Goal: Task Accomplishment & Management: Complete application form

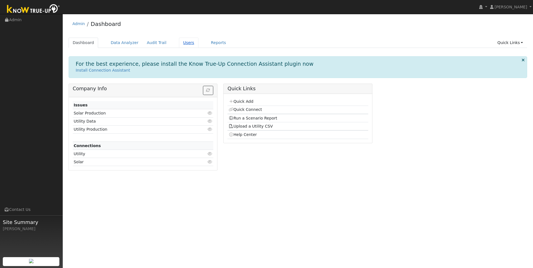
click at [183, 40] on link "Users" at bounding box center [189, 43] width 20 height 10
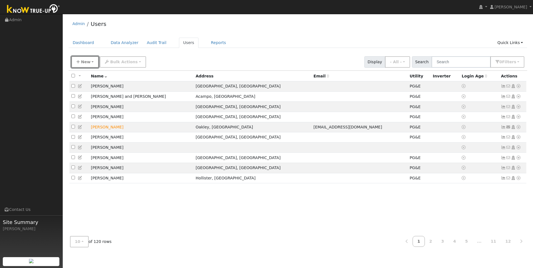
click at [83, 62] on span "New" at bounding box center [85, 62] width 9 height 4
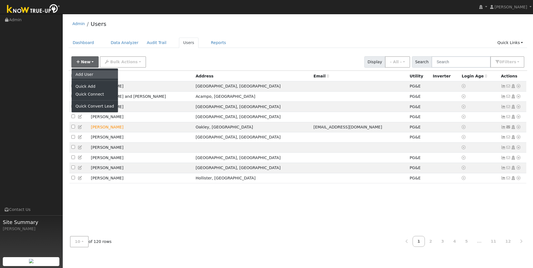
click at [82, 72] on link "Add User" at bounding box center [95, 75] width 46 height 8
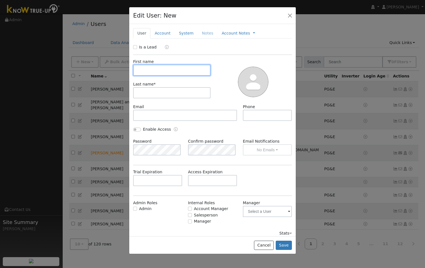
click at [170, 71] on input "text" at bounding box center [172, 70] width 78 height 11
type input "Mark"
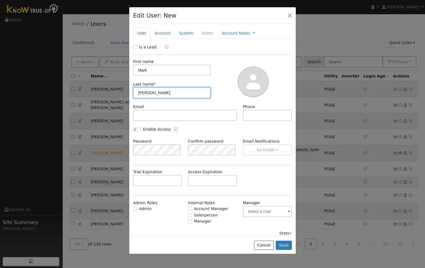
type input "Buckley"
click at [275, 212] on input "text" at bounding box center [267, 211] width 49 height 11
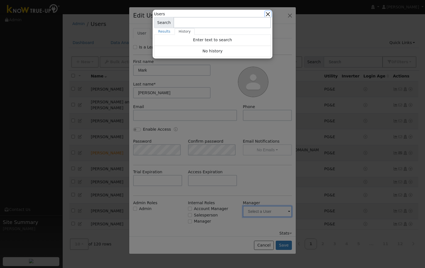
click at [268, 16] on button "button" at bounding box center [268, 14] width 6 height 6
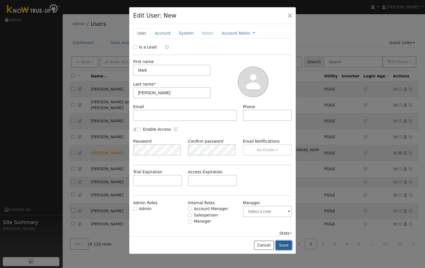
click at [283, 246] on button "Save" at bounding box center [284, 245] width 16 height 9
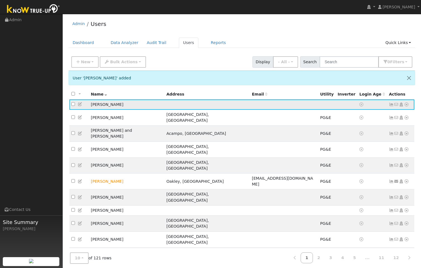
click at [80, 104] on icon at bounding box center [80, 104] width 5 height 4
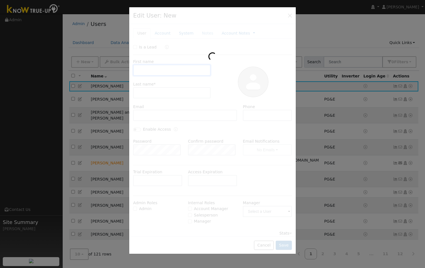
type input "Mark"
type input "Buckley"
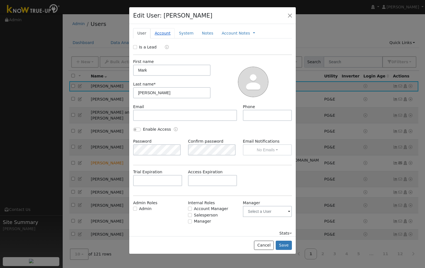
click at [163, 32] on link "Account" at bounding box center [163, 33] width 24 height 10
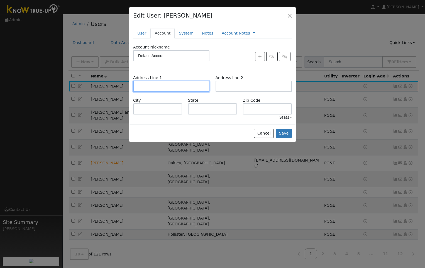
click at [164, 84] on input "text" at bounding box center [171, 86] width 76 height 11
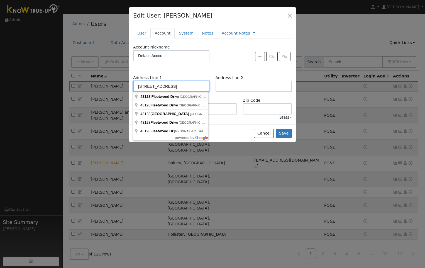
type input "43128 Fleetwood Drive"
type input "Lancaster"
type input "CA"
type input "93535"
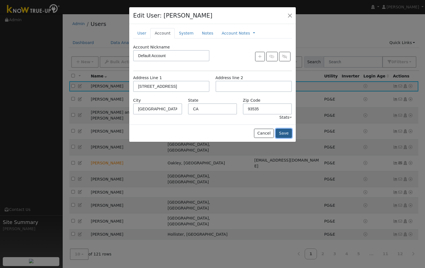
click at [289, 129] on button "Save" at bounding box center [284, 133] width 16 height 9
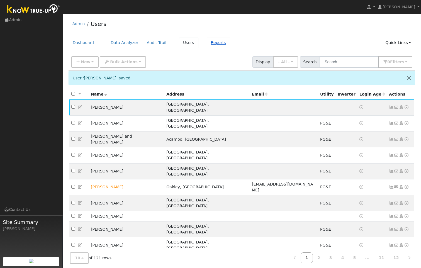
click at [207, 45] on link "Reports" at bounding box center [218, 43] width 23 height 10
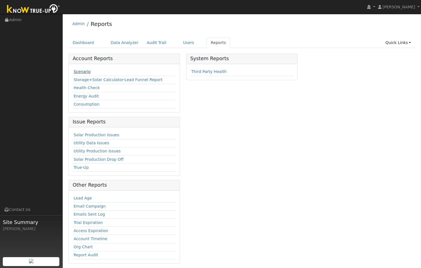
click at [88, 69] on link "Scenario" at bounding box center [82, 71] width 17 height 4
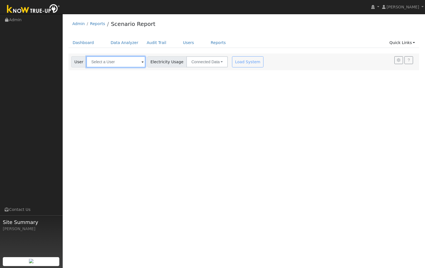
click at [121, 60] on input "text" at bounding box center [115, 61] width 59 height 11
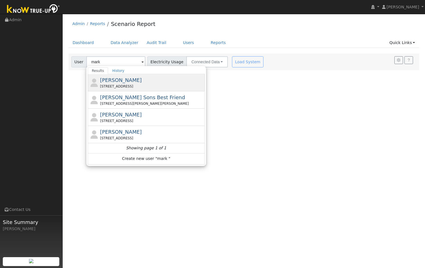
click at [126, 76] on div "Mark Buckley 43128 Fleetwood Drive, Lancaster, CA 93535" at bounding box center [146, 82] width 117 height 17
type input "[PERSON_NAME]"
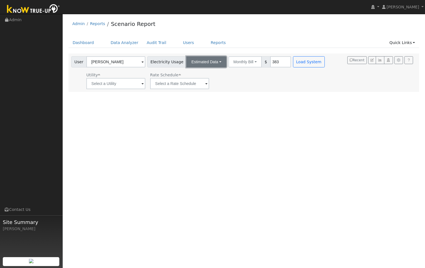
click at [209, 61] on button "Estimated Data" at bounding box center [207, 61] width 40 height 11
click at [196, 87] on link "CSV Data" at bounding box center [207, 90] width 40 height 8
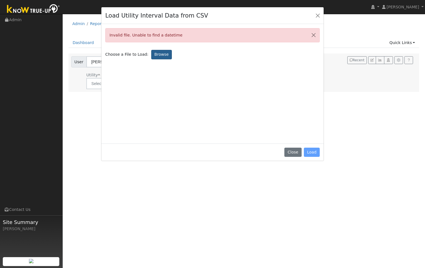
click at [155, 55] on label "Browse" at bounding box center [161, 54] width 21 height 9
click at [0, 0] on input "Browse" at bounding box center [0, 0] width 0 height 0
click at [151, 54] on label "Browse" at bounding box center [161, 54] width 21 height 9
click at [0, 0] on input "Browse" at bounding box center [0, 0] width 0 height 0
click at [164, 53] on label "Browse" at bounding box center [161, 54] width 21 height 9
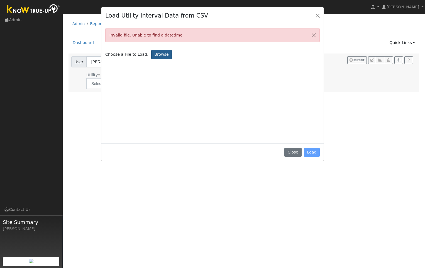
click at [0, 0] on input "Browse" at bounding box center [0, 0] width 0 height 0
click at [320, 13] on button "Close" at bounding box center [318, 15] width 8 height 8
